Goal: Task Accomplishment & Management: Manage account settings

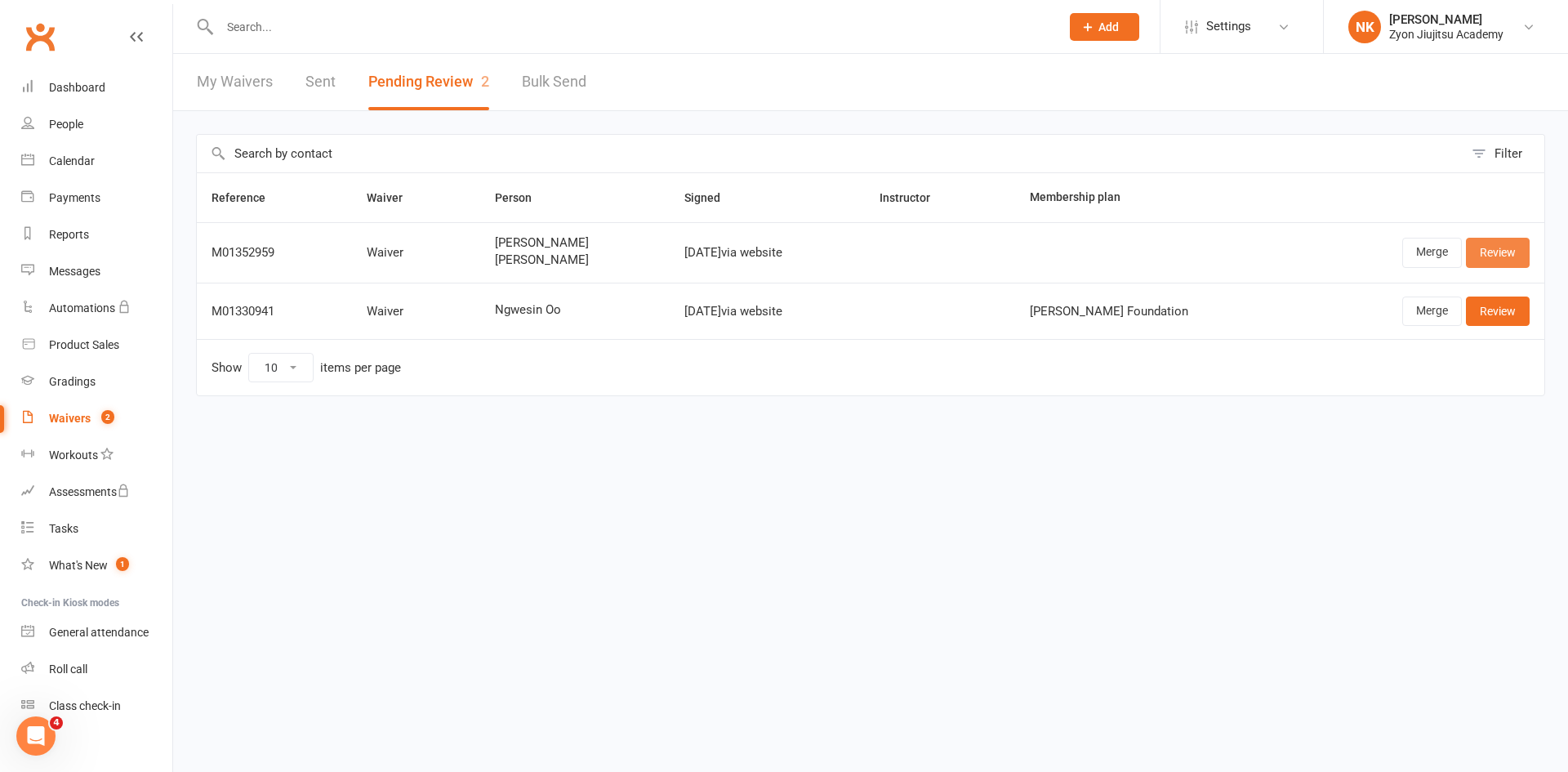
drag, startPoint x: 1499, startPoint y: 263, endPoint x: 1485, endPoint y: 275, distance: 18.4
click at [1499, 263] on link "Review" at bounding box center [1498, 252] width 63 height 29
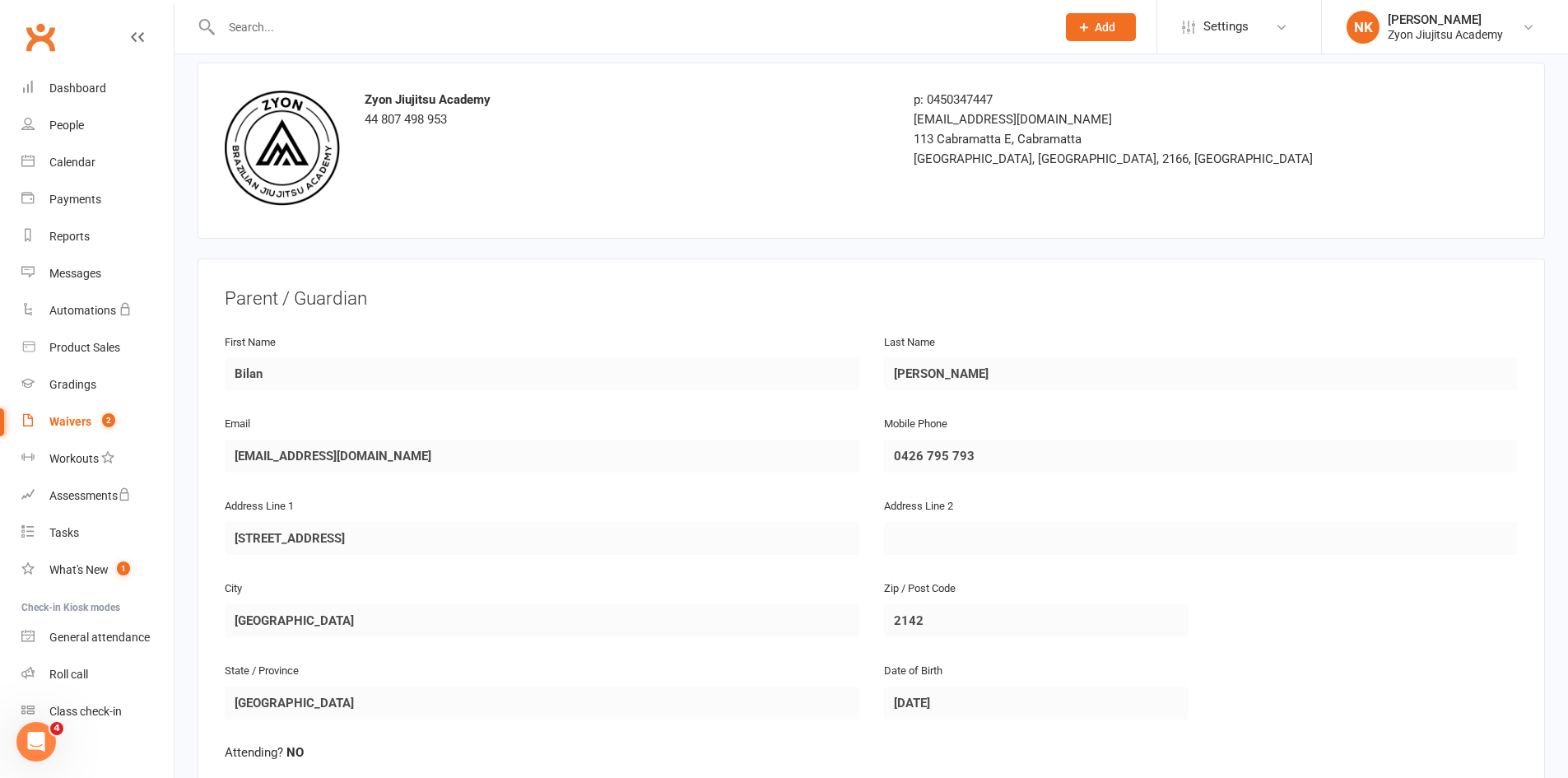
scroll to position [1765, 0]
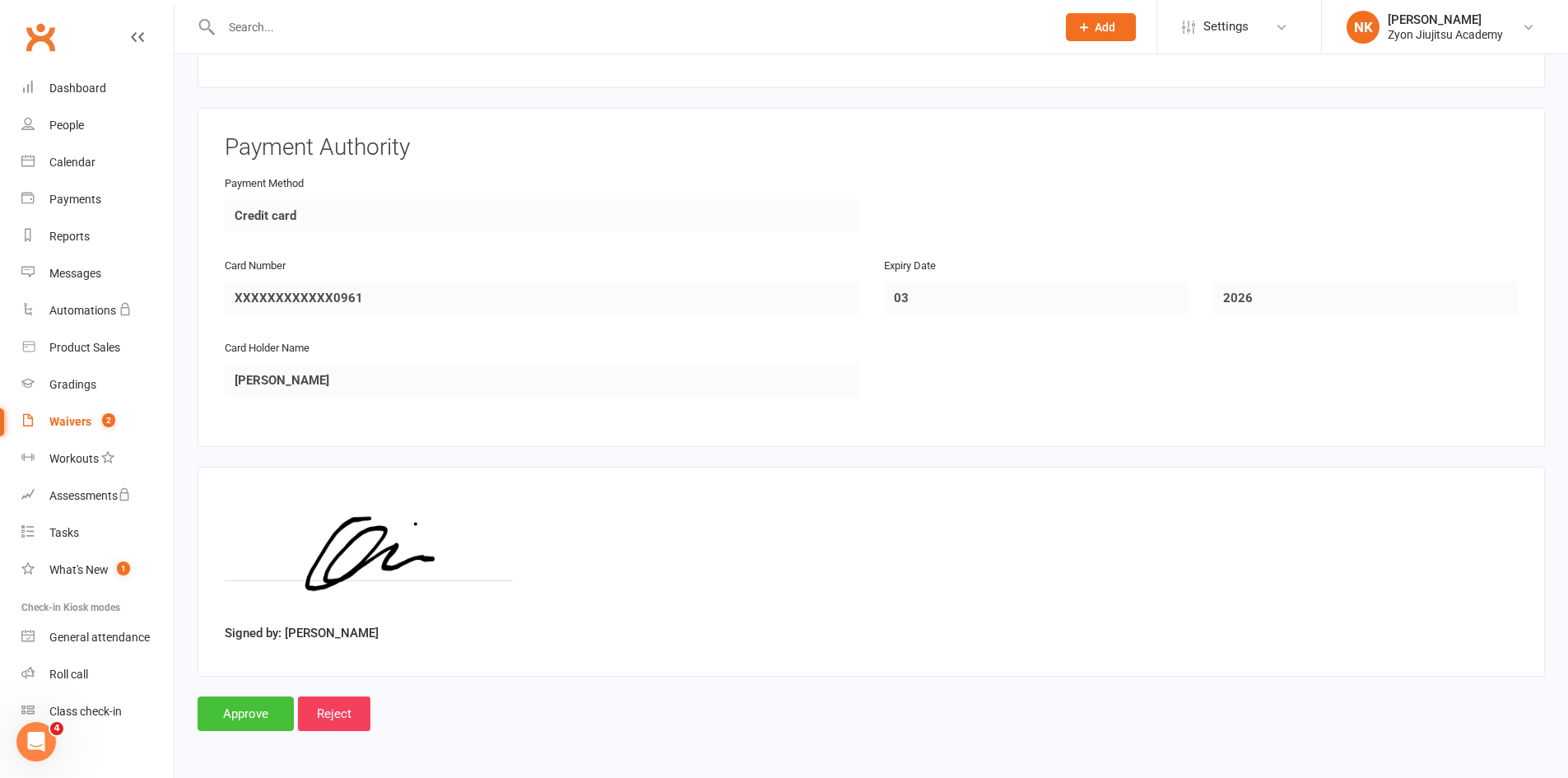
click at [258, 713] on input "Approve" at bounding box center [245, 714] width 96 height 34
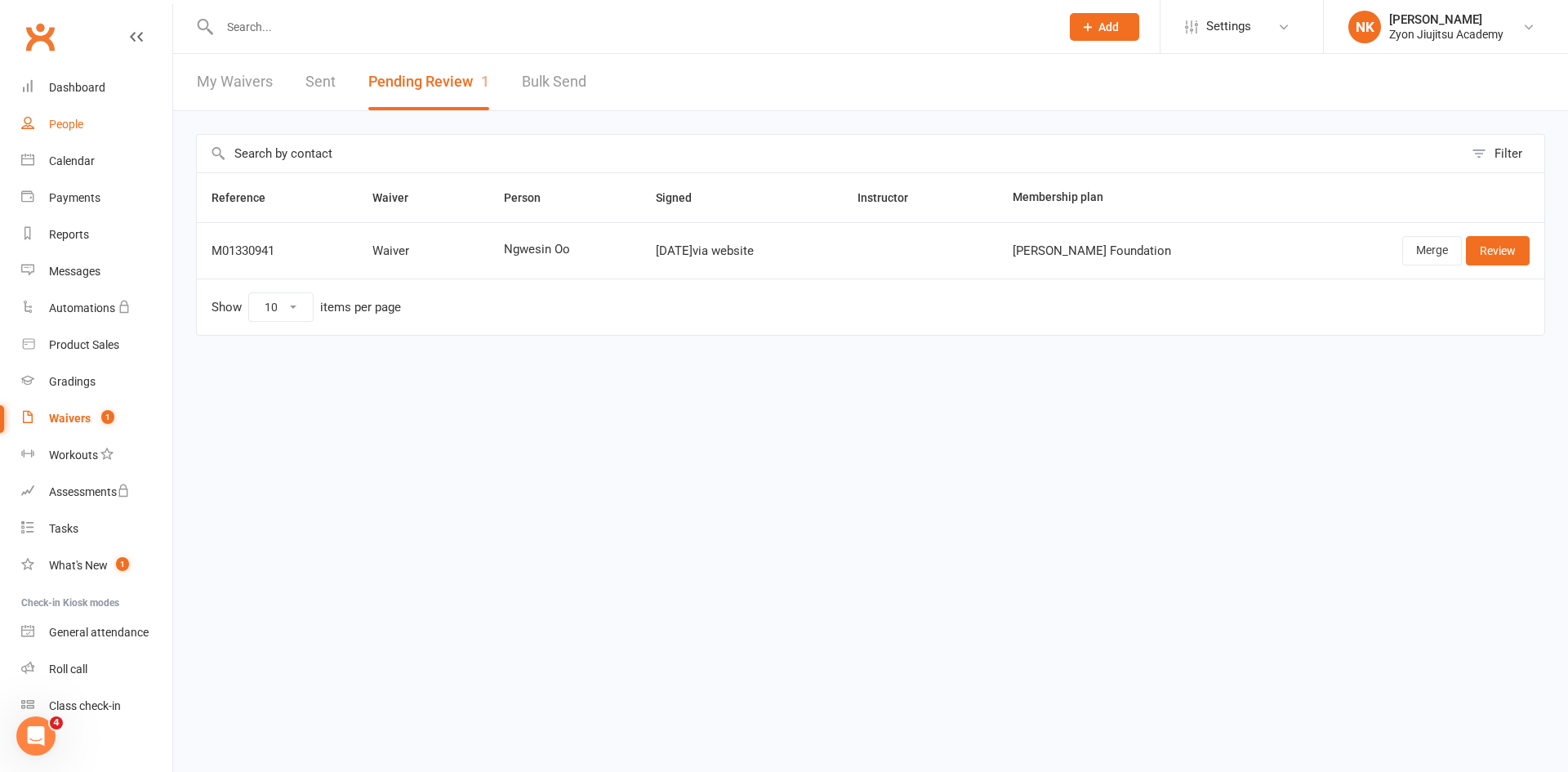
click at [74, 131] on div "People" at bounding box center [66, 124] width 34 height 13
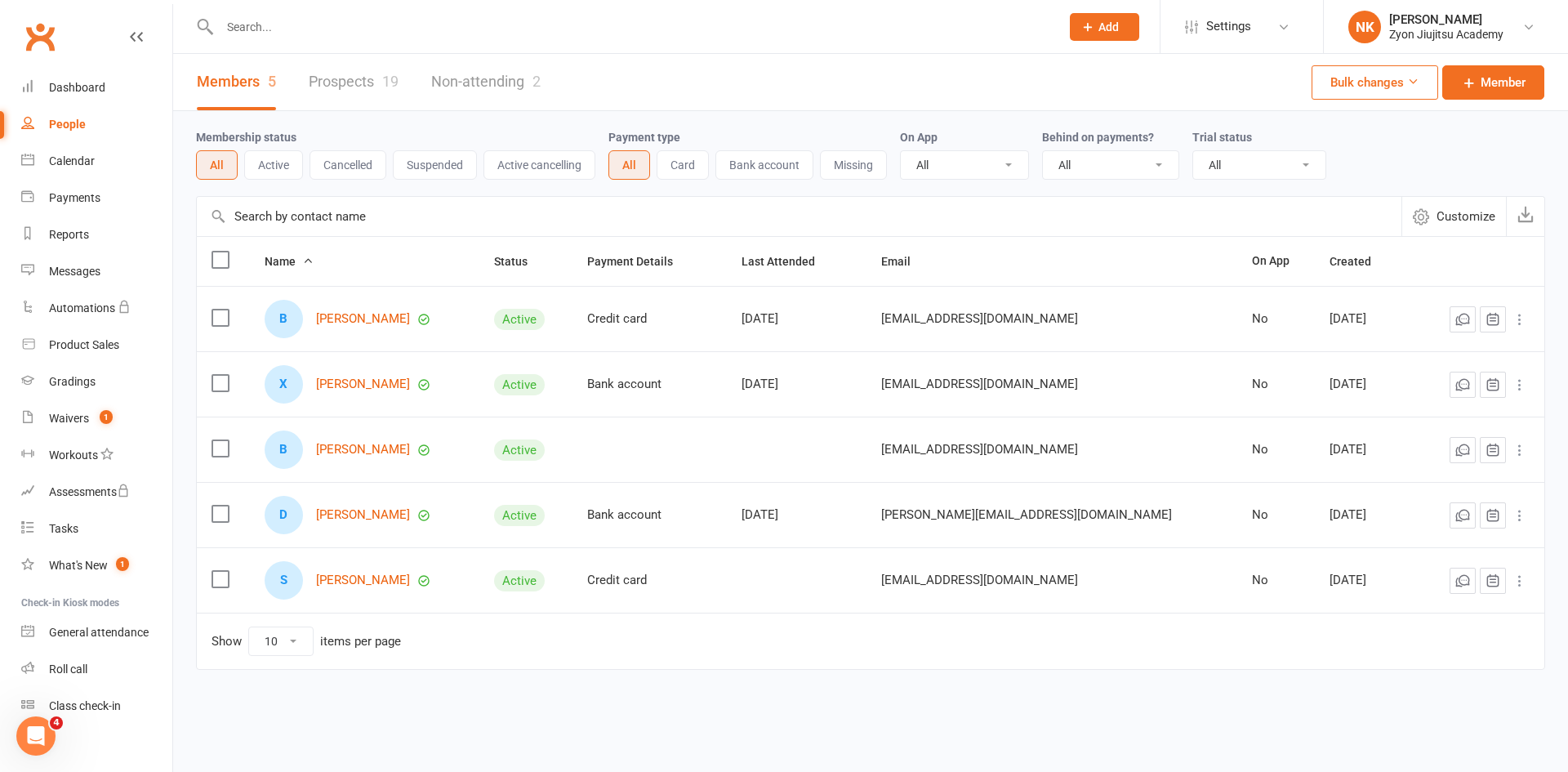
click at [334, 83] on link "Prospects 19" at bounding box center [353, 81] width 90 height 56
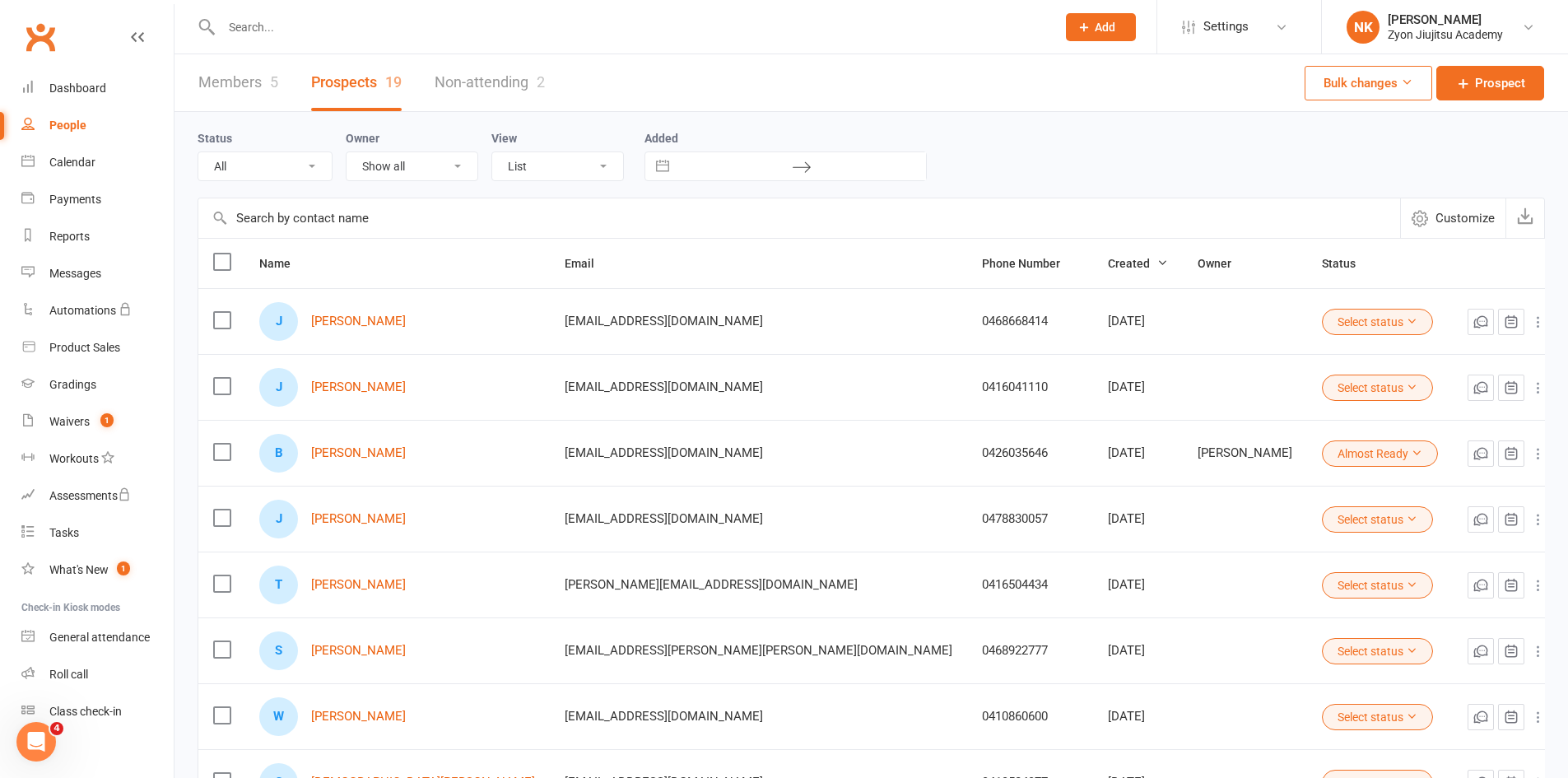
click at [1530, 454] on icon at bounding box center [1538, 453] width 16 height 16
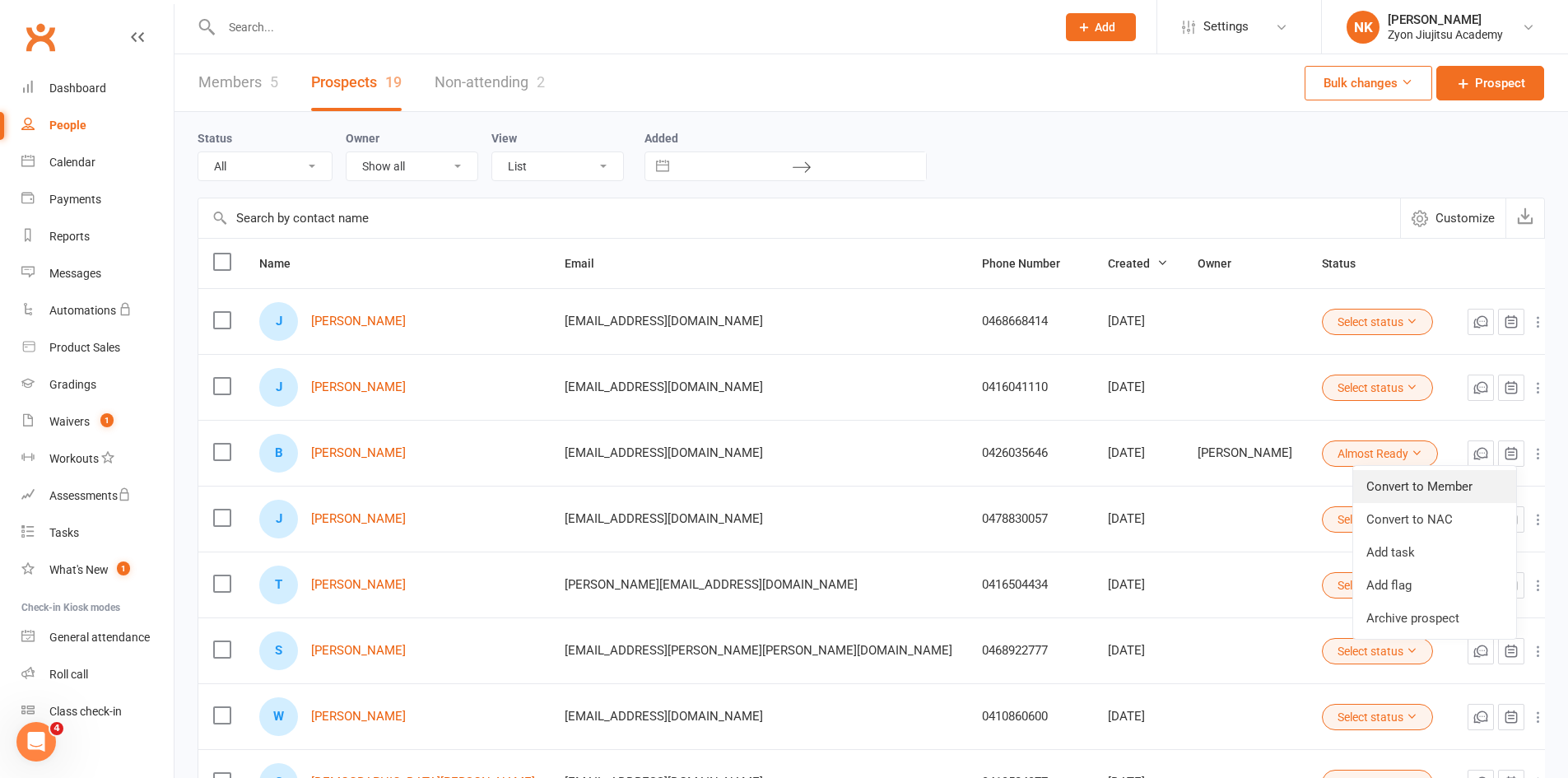
click at [1482, 480] on link "Convert to Member" at bounding box center [1434, 487] width 163 height 33
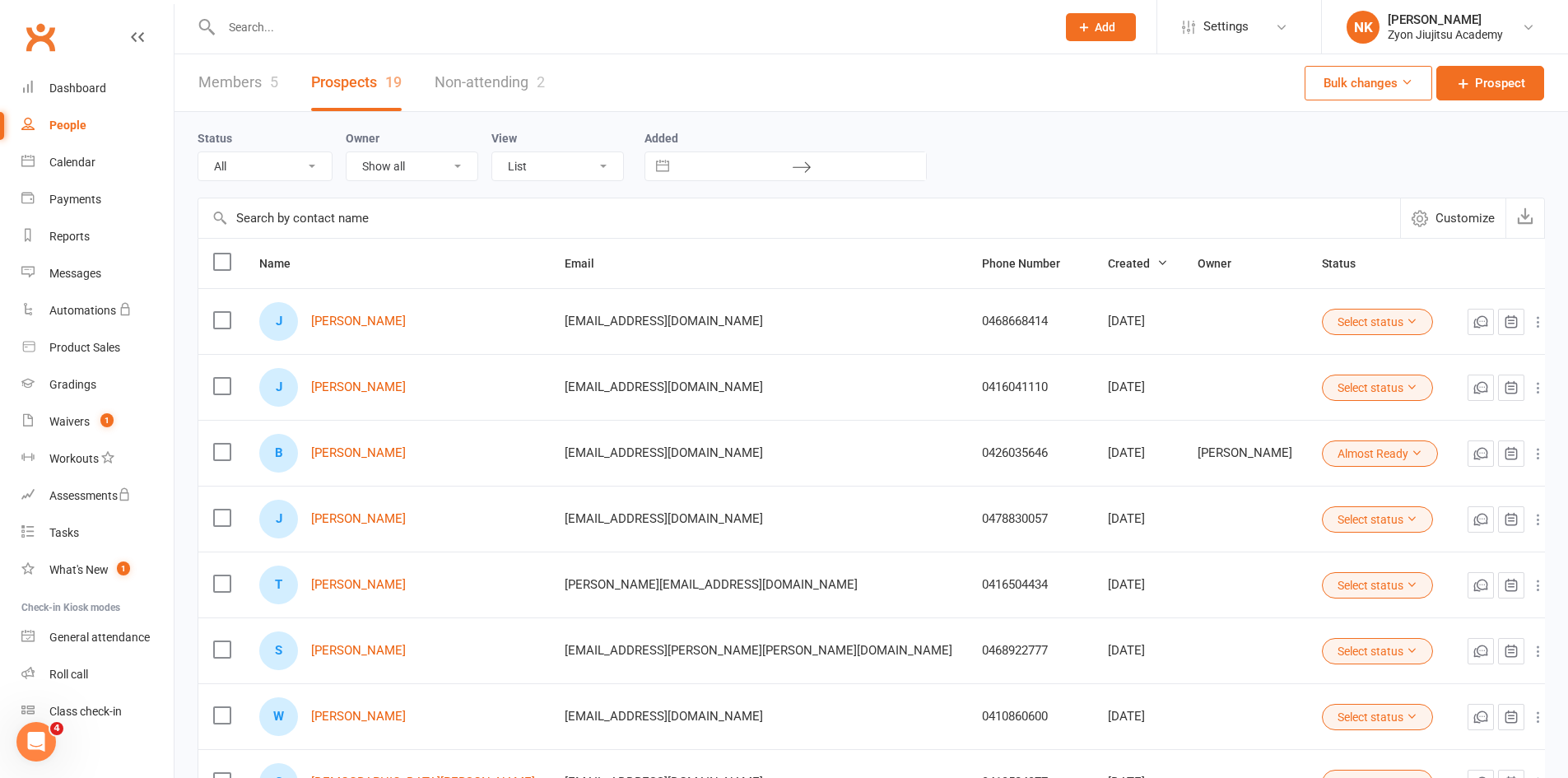
click at [245, 91] on link "Members 5" at bounding box center [238, 82] width 80 height 57
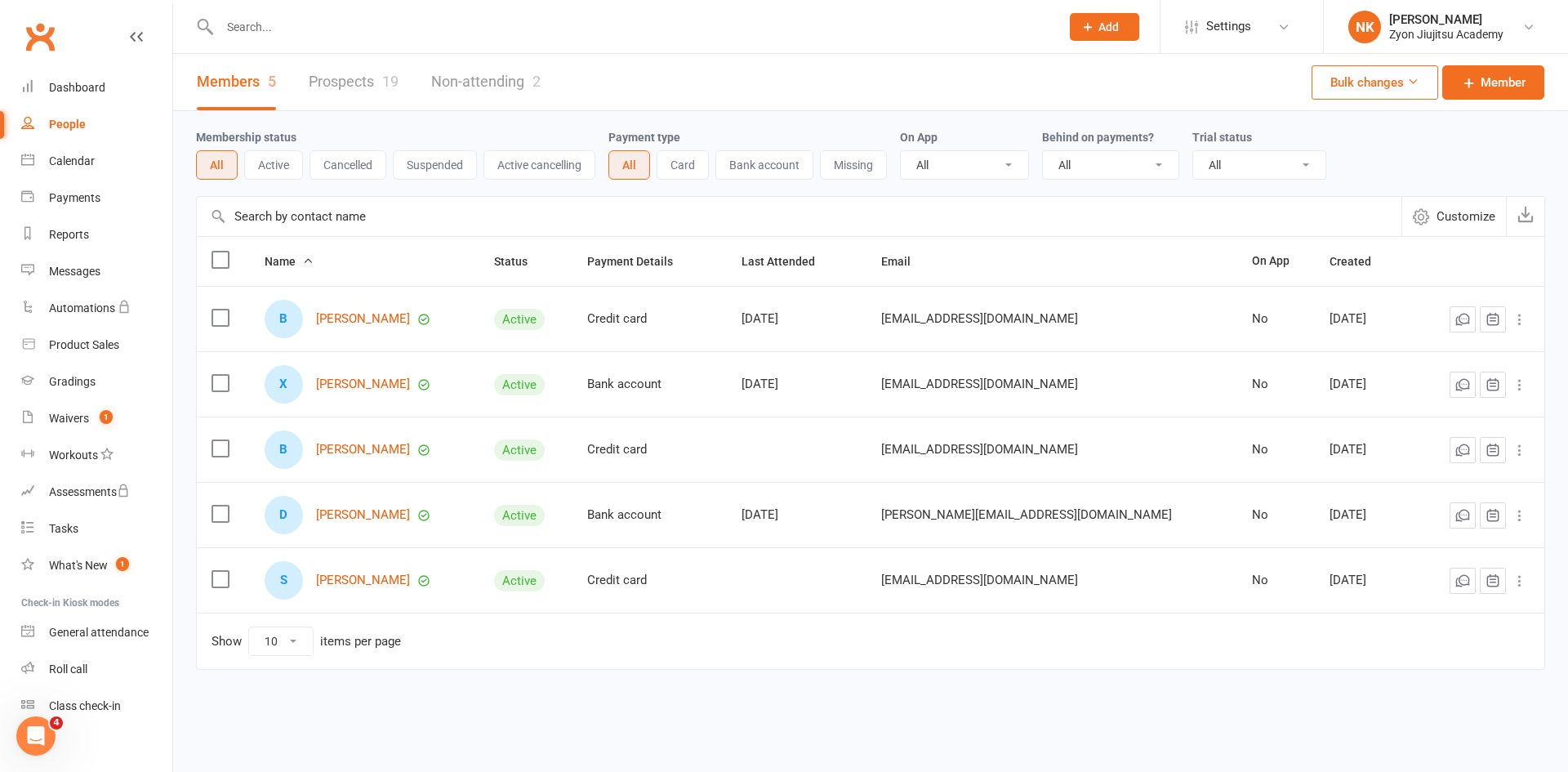
click at [1520, 461] on div at bounding box center [1481, 450] width 97 height 26
click at [1520, 457] on icon at bounding box center [1520, 450] width 16 height 16
click at [353, 82] on link "Prospects 19" at bounding box center [353, 81] width 90 height 56
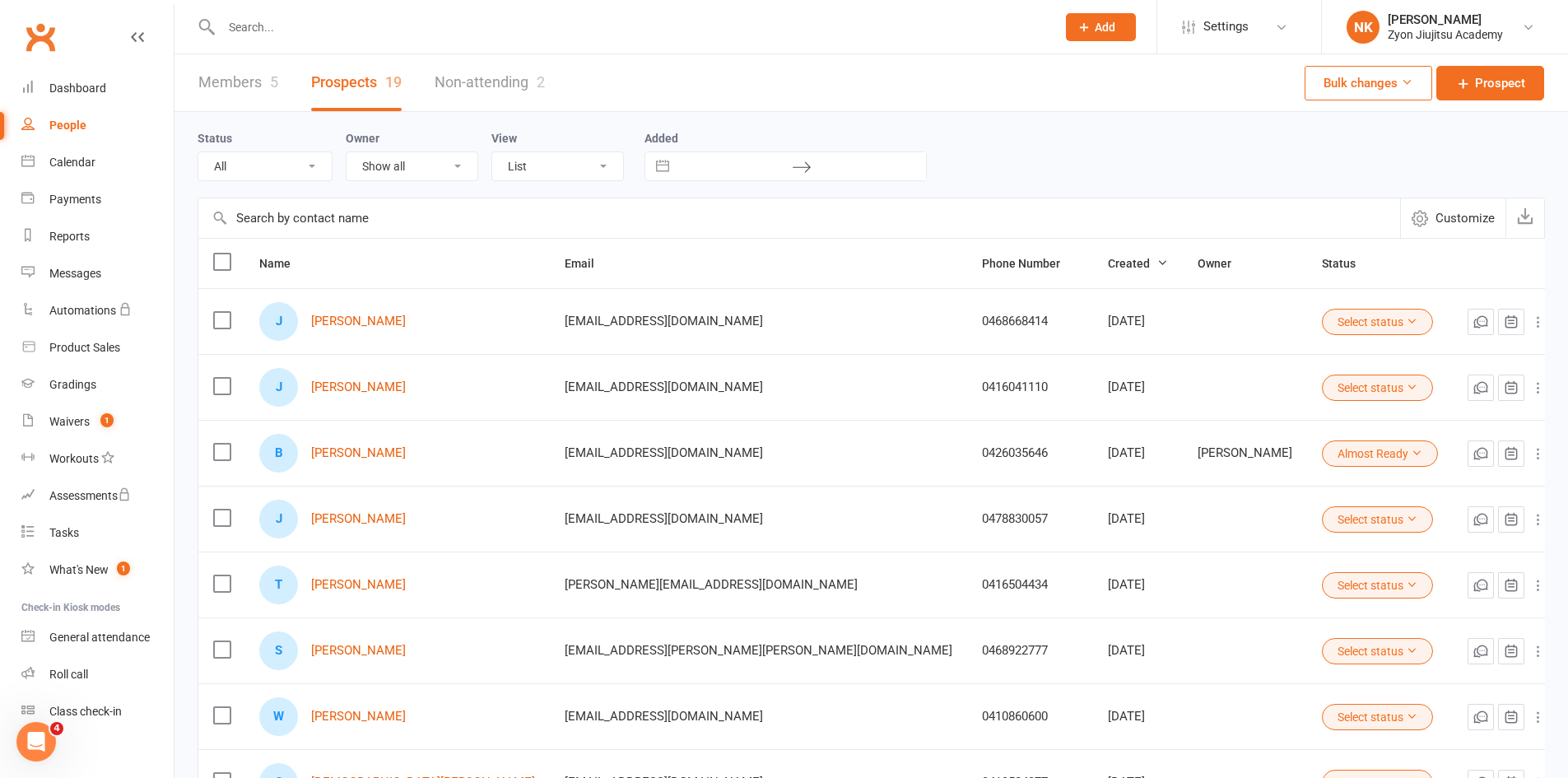
click at [1530, 452] on icon at bounding box center [1538, 453] width 16 height 16
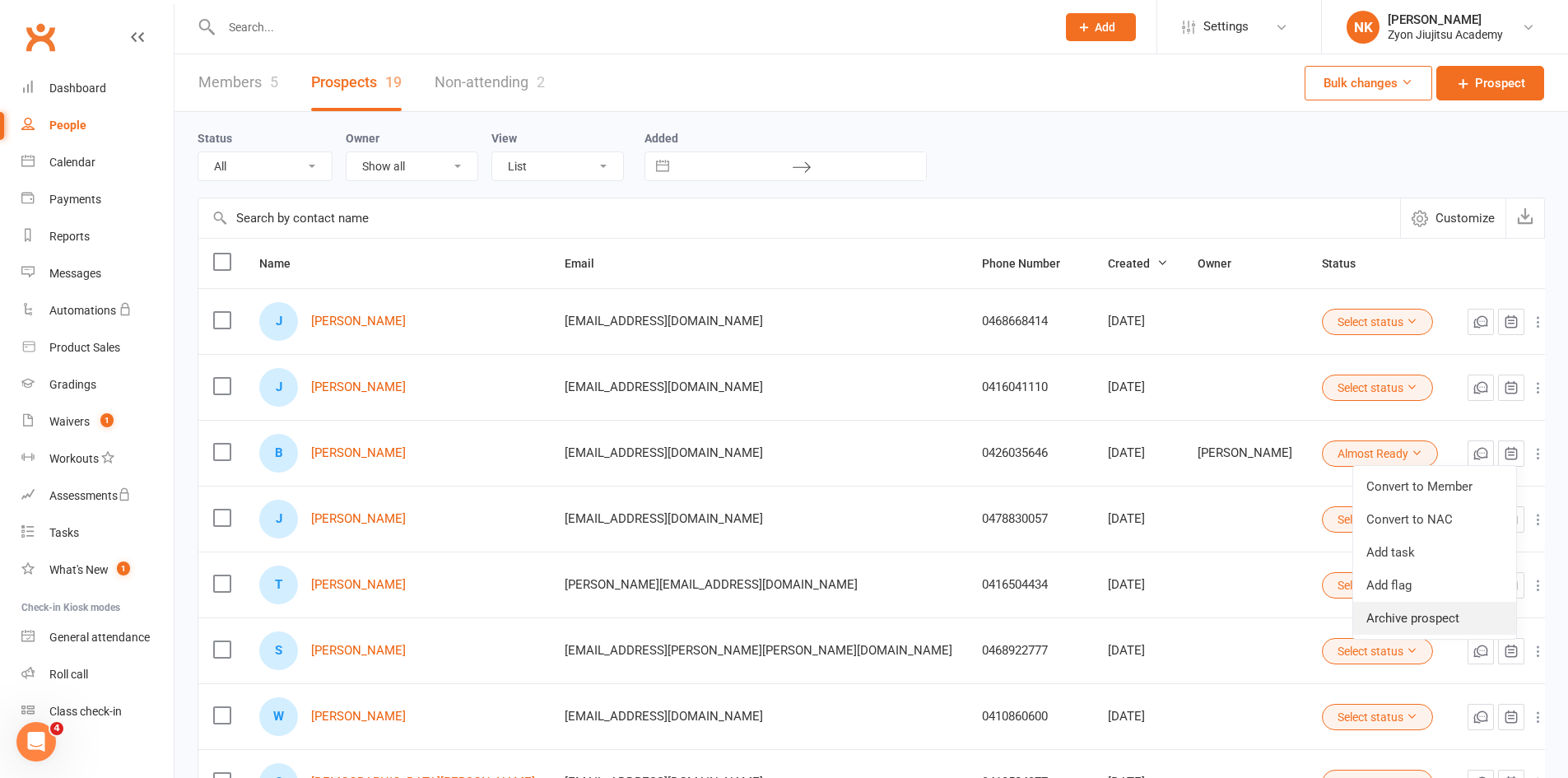
click at [1430, 615] on link "Archive prospect" at bounding box center [1434, 618] width 163 height 33
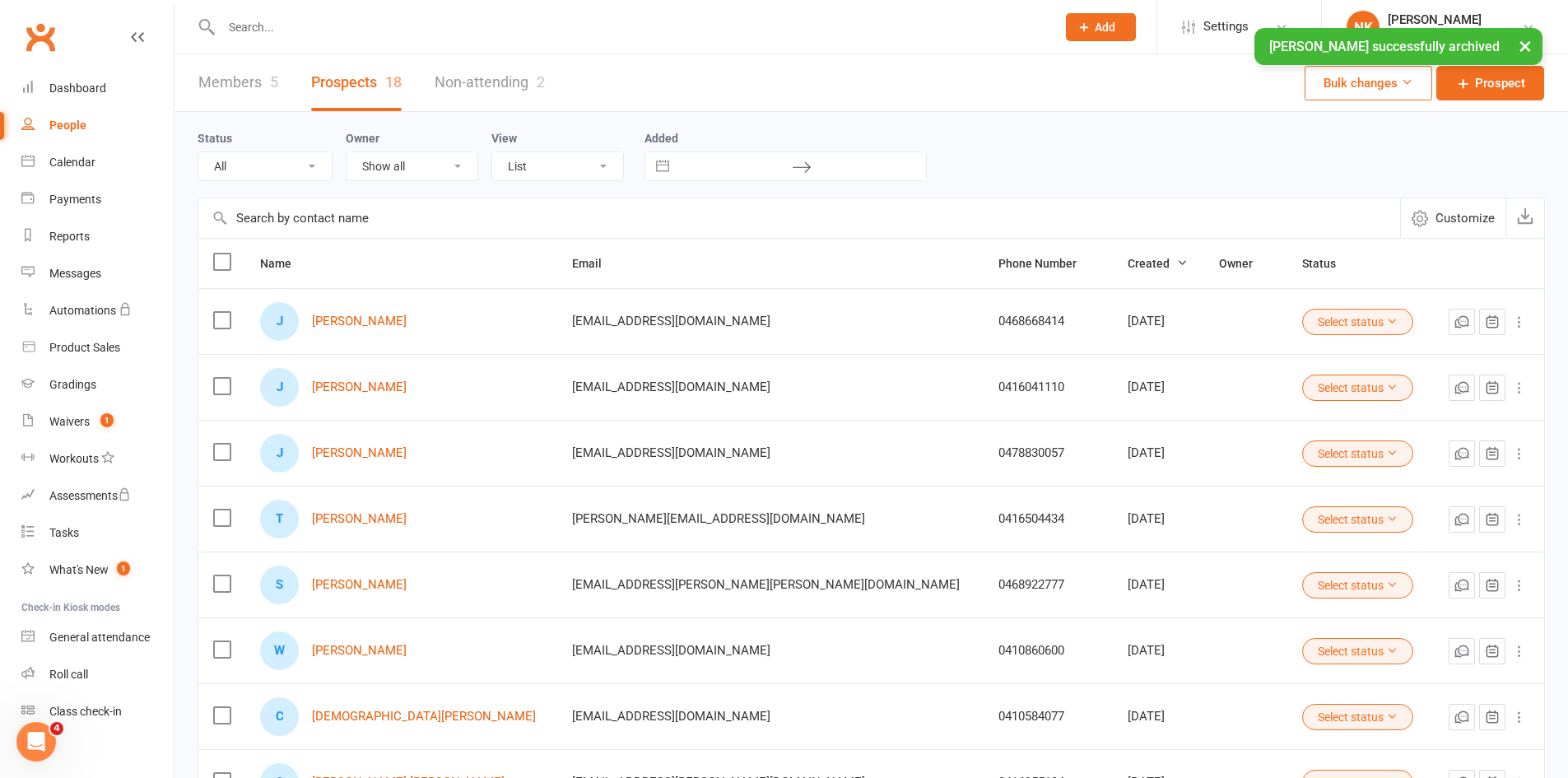
click at [257, 83] on link "Members 5" at bounding box center [238, 82] width 80 height 57
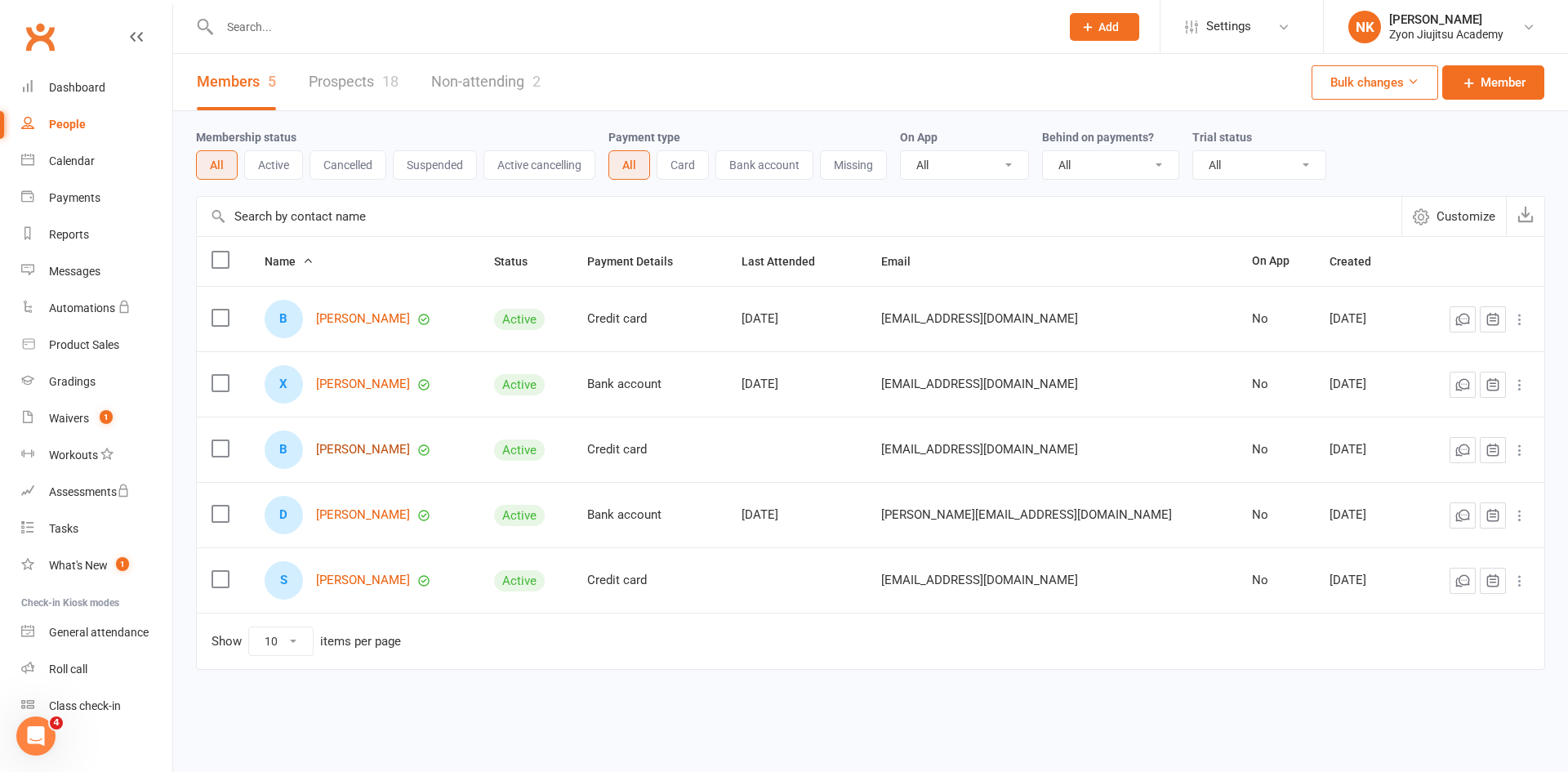
click at [390, 448] on link "[PERSON_NAME]" at bounding box center [362, 450] width 94 height 14
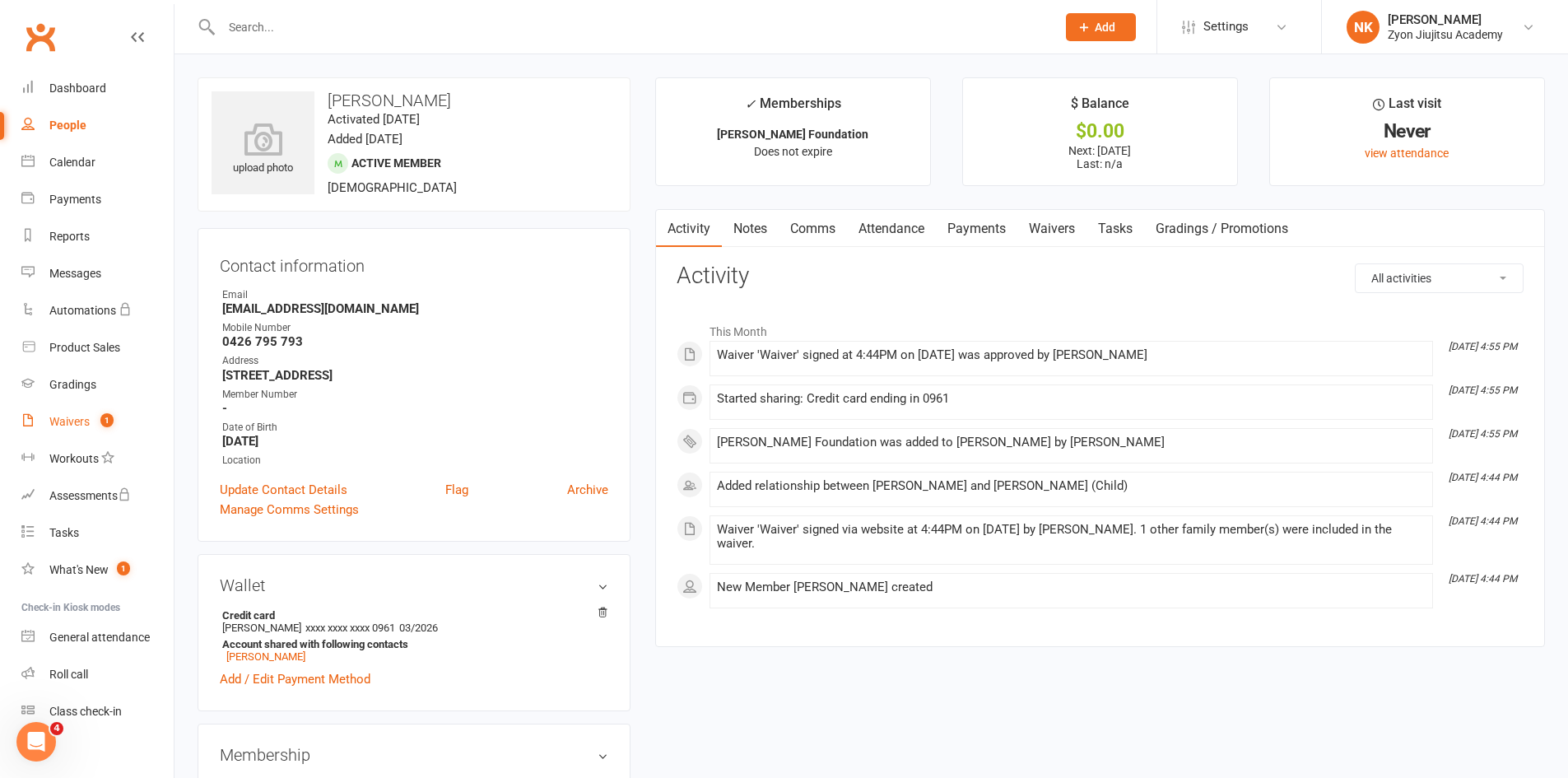
drag, startPoint x: 106, startPoint y: 422, endPoint x: 154, endPoint y: 437, distance: 50.3
click at [106, 422] on span "1" at bounding box center [107, 421] width 13 height 14
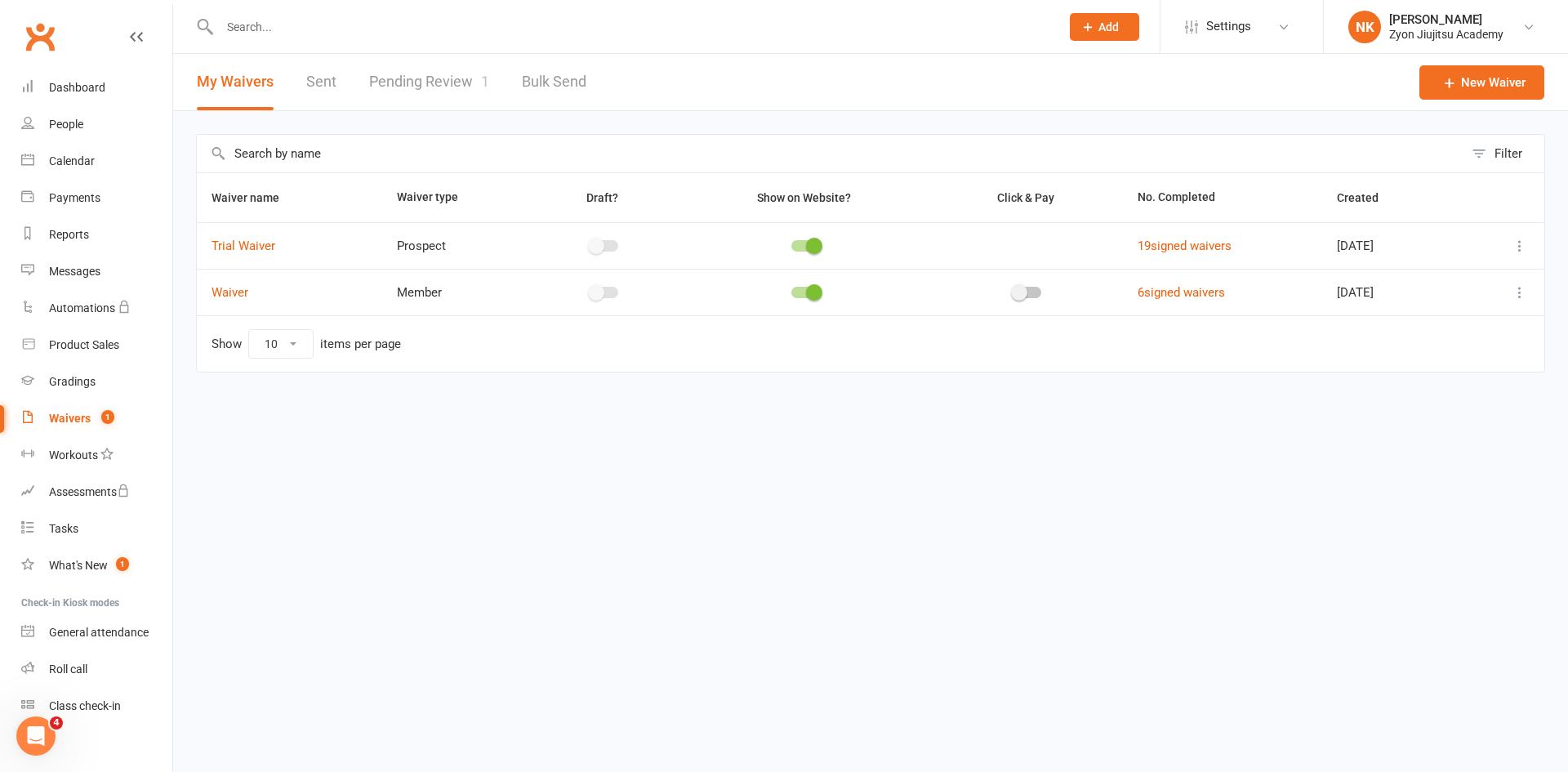
click at [464, 95] on link "Pending Review 1" at bounding box center [429, 81] width 120 height 56
